Goal: Communication & Community: Participate in discussion

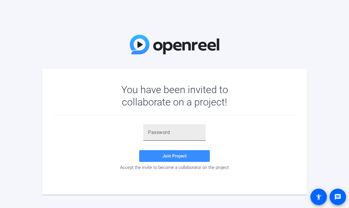
click at [151, 135] on input "text" at bounding box center [174, 132] width 53 height 7
paste input "eox,a)"
type input "eox,a)"
click at [177, 156] on span "Join Project" at bounding box center [174, 155] width 24 height 5
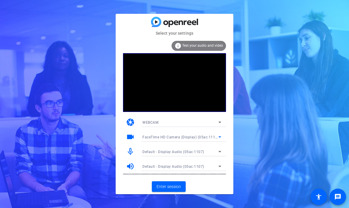
click at [219, 137] on icon at bounding box center [219, 136] width 3 height 1
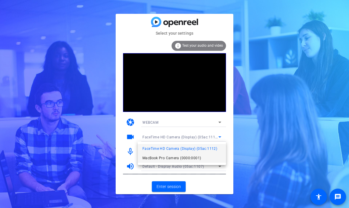
click at [193, 157] on span "MacBook Pro Camera (0000:0001)" at bounding box center [171, 158] width 58 height 7
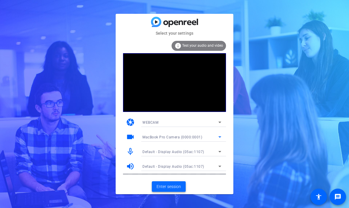
click at [169, 186] on span "Enter session" at bounding box center [168, 187] width 24 height 6
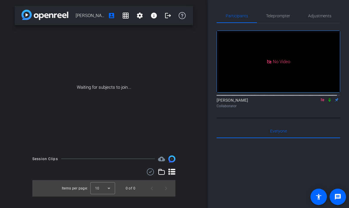
click at [327, 102] on icon at bounding box center [329, 100] width 5 height 4
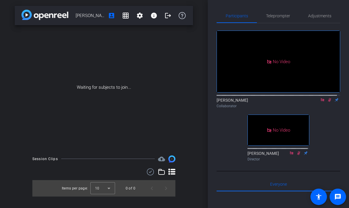
click at [327, 102] on icon at bounding box center [329, 100] width 5 height 4
click at [328, 102] on icon at bounding box center [329, 100] width 2 height 4
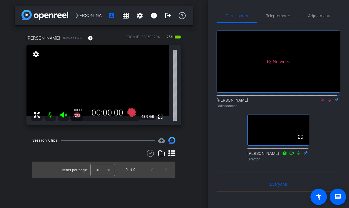
click at [328, 102] on icon at bounding box center [329, 100] width 3 height 4
click at [320, 102] on icon at bounding box center [322, 100] width 5 height 4
click at [313, 102] on icon at bounding box center [315, 100] width 5 height 4
click at [327, 102] on icon at bounding box center [329, 100] width 5 height 4
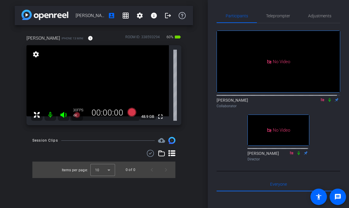
click at [320, 101] on icon at bounding box center [321, 99] width 3 height 3
click at [320, 102] on icon at bounding box center [322, 100] width 5 height 4
click at [313, 102] on icon at bounding box center [315, 100] width 5 height 4
click at [328, 102] on icon at bounding box center [329, 100] width 2 height 4
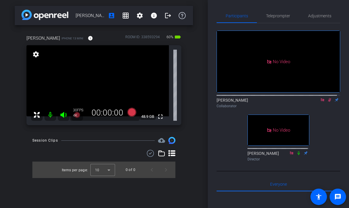
click at [327, 102] on icon at bounding box center [329, 100] width 5 height 4
click at [328, 102] on icon at bounding box center [329, 100] width 2 height 4
click at [327, 102] on icon at bounding box center [329, 100] width 5 height 4
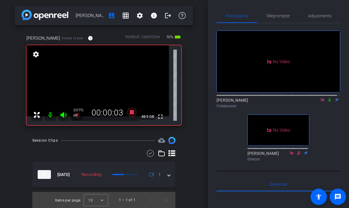
click at [327, 102] on icon at bounding box center [329, 100] width 5 height 4
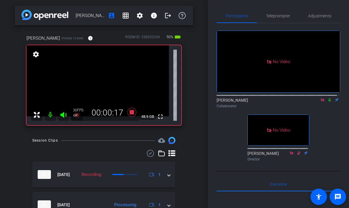
click at [328, 102] on icon at bounding box center [329, 100] width 2 height 4
click at [328, 102] on icon at bounding box center [329, 100] width 3 height 4
click at [328, 102] on icon at bounding box center [329, 100] width 2 height 4
click at [327, 102] on icon at bounding box center [329, 100] width 5 height 4
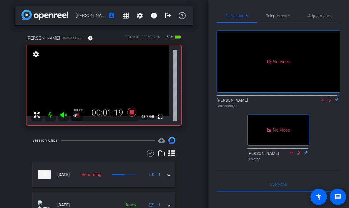
click at [327, 102] on icon at bounding box center [329, 100] width 5 height 4
click at [328, 102] on icon at bounding box center [329, 100] width 2 height 4
click at [327, 102] on icon at bounding box center [329, 100] width 5 height 4
click at [328, 102] on icon at bounding box center [329, 100] width 3 height 4
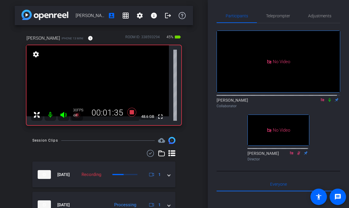
click at [327, 102] on icon at bounding box center [329, 100] width 5 height 4
click at [328, 102] on icon at bounding box center [329, 100] width 3 height 4
click at [328, 102] on icon at bounding box center [329, 100] width 2 height 4
click at [328, 102] on icon at bounding box center [329, 100] width 3 height 4
click at [328, 102] on icon at bounding box center [329, 100] width 2 height 4
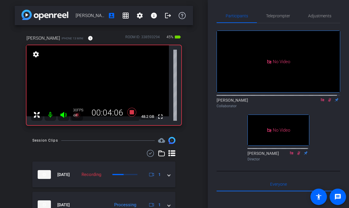
click at [328, 102] on icon at bounding box center [329, 100] width 3 height 4
click at [327, 102] on icon at bounding box center [329, 100] width 5 height 4
click at [328, 102] on icon at bounding box center [329, 100] width 3 height 4
click at [328, 102] on icon at bounding box center [329, 100] width 2 height 4
click at [328, 102] on icon at bounding box center [329, 100] width 3 height 4
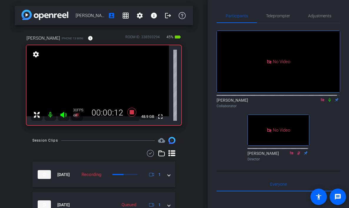
click at [327, 102] on icon at bounding box center [329, 100] width 5 height 4
click at [328, 102] on icon at bounding box center [329, 100] width 3 height 4
click at [328, 102] on icon at bounding box center [329, 100] width 2 height 4
click at [328, 102] on icon at bounding box center [329, 100] width 3 height 4
click at [328, 102] on icon at bounding box center [329, 100] width 2 height 4
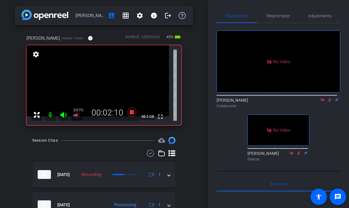
click at [328, 102] on icon at bounding box center [329, 100] width 3 height 4
click at [328, 102] on icon at bounding box center [329, 100] width 2 height 4
click at [327, 102] on icon at bounding box center [329, 100] width 5 height 4
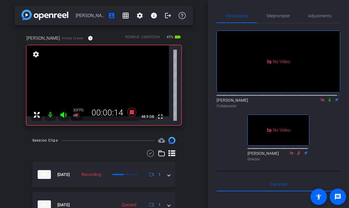
click at [327, 102] on icon at bounding box center [329, 100] width 5 height 4
click at [328, 102] on icon at bounding box center [329, 100] width 3 height 4
click at [327, 102] on icon at bounding box center [329, 100] width 5 height 4
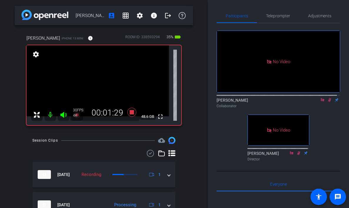
click at [327, 102] on icon at bounding box center [329, 100] width 5 height 4
click at [328, 102] on icon at bounding box center [329, 100] width 2 height 4
click at [327, 102] on icon at bounding box center [329, 100] width 5 height 4
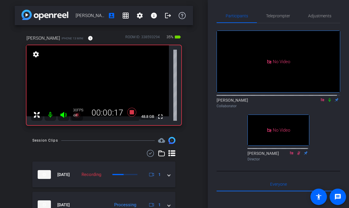
click at [327, 102] on icon at bounding box center [329, 100] width 5 height 4
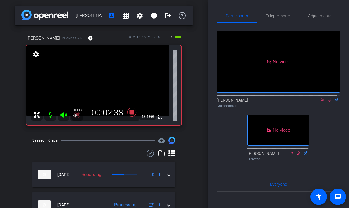
click at [327, 102] on icon at bounding box center [329, 100] width 5 height 4
click at [328, 102] on icon at bounding box center [329, 100] width 3 height 4
click at [327, 102] on icon at bounding box center [329, 100] width 5 height 4
click at [328, 102] on icon at bounding box center [329, 100] width 3 height 4
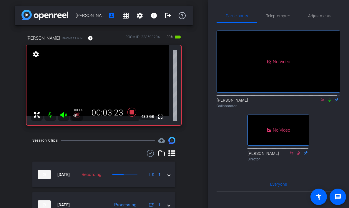
click at [327, 102] on icon at bounding box center [329, 100] width 5 height 4
click at [328, 102] on icon at bounding box center [329, 100] width 3 height 4
click at [328, 102] on icon at bounding box center [329, 100] width 2 height 4
click at [328, 102] on icon at bounding box center [329, 100] width 3 height 4
click at [328, 102] on icon at bounding box center [329, 100] width 2 height 4
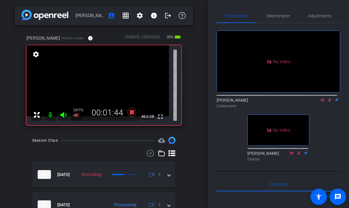
click at [327, 102] on icon at bounding box center [329, 100] width 5 height 4
